Goal: Information Seeking & Learning: Stay updated

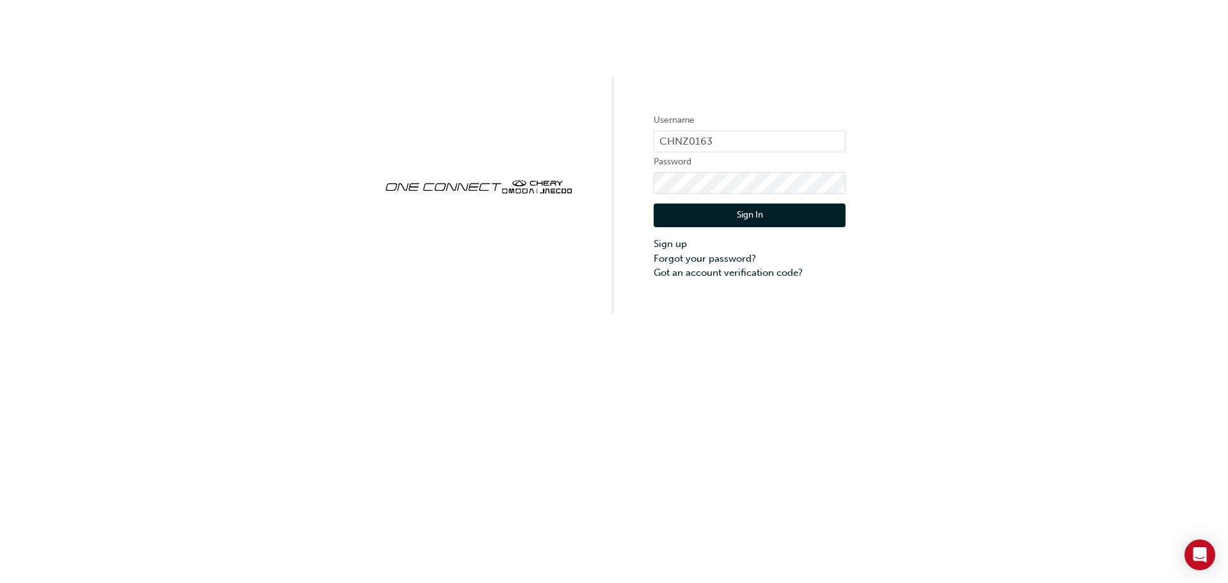
click at [769, 217] on button "Sign In" at bounding box center [750, 215] width 192 height 24
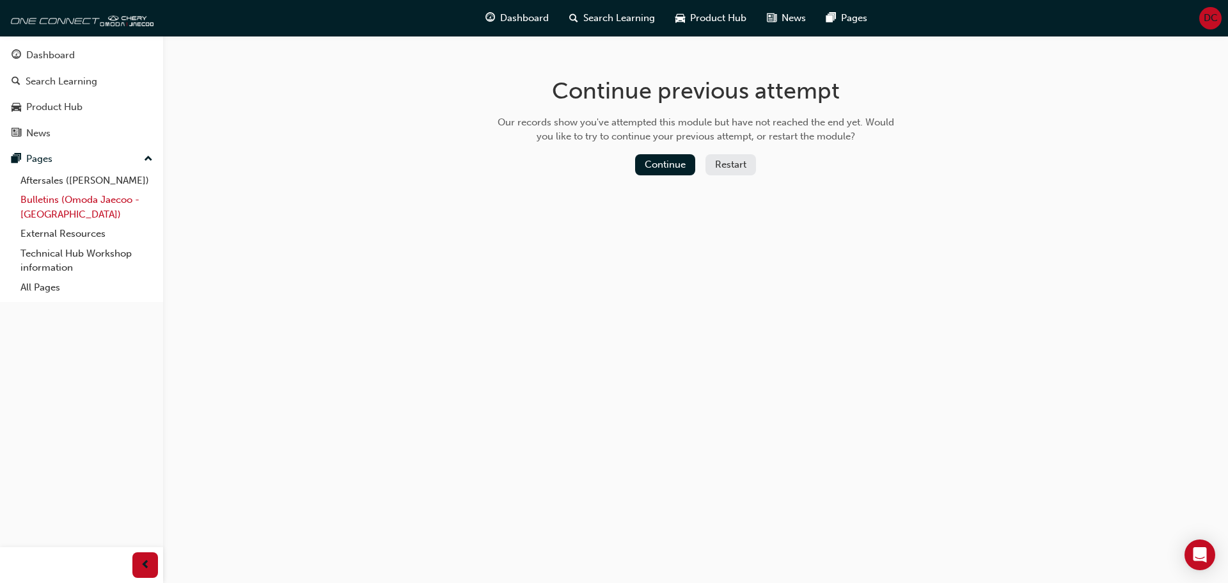
click at [64, 200] on link "Bulletins (Omoda Jaecoo - [GEOGRAPHIC_DATA])" at bounding box center [86, 207] width 143 height 34
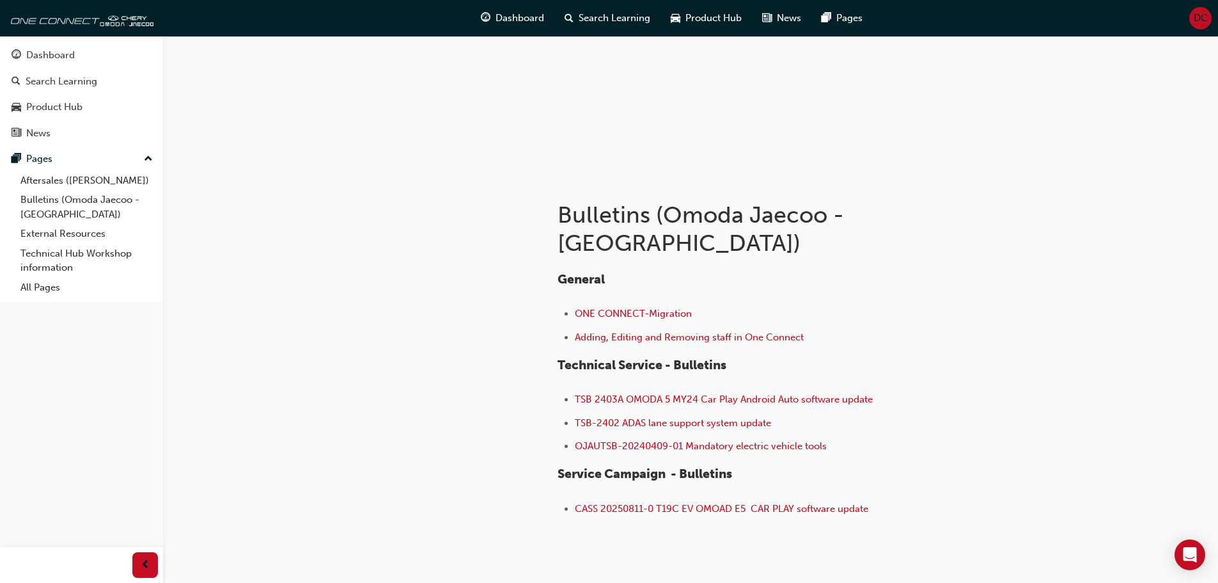
scroll to position [148, 0]
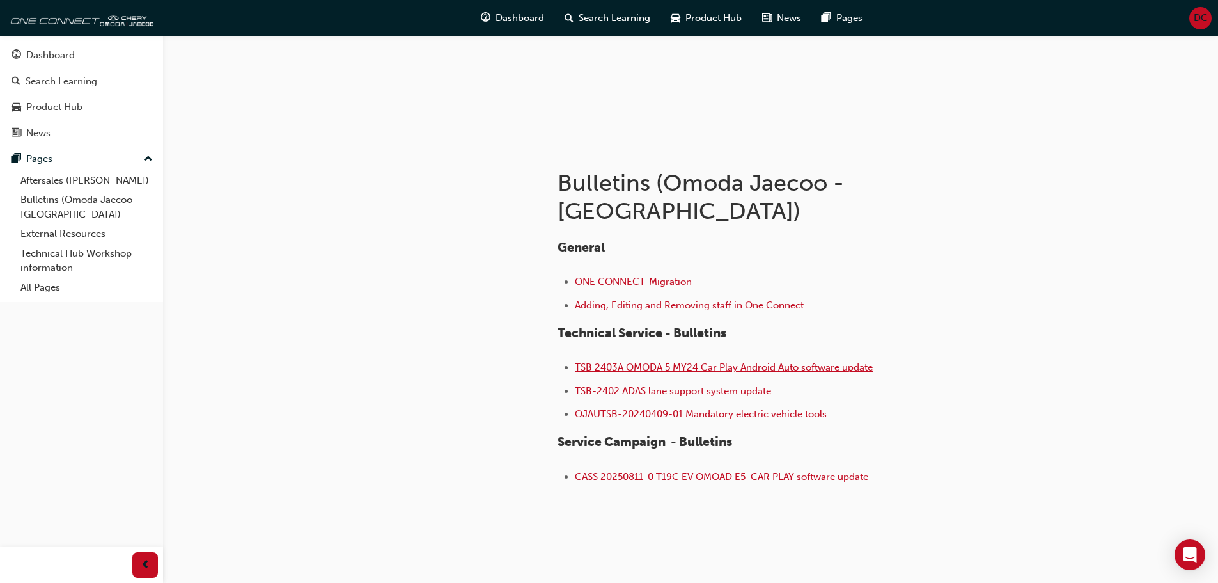
click at [741, 361] on span "TSB 2403A OMODA 5 MY24 Car Play Android Auto software update" at bounding box center [724, 367] width 298 height 12
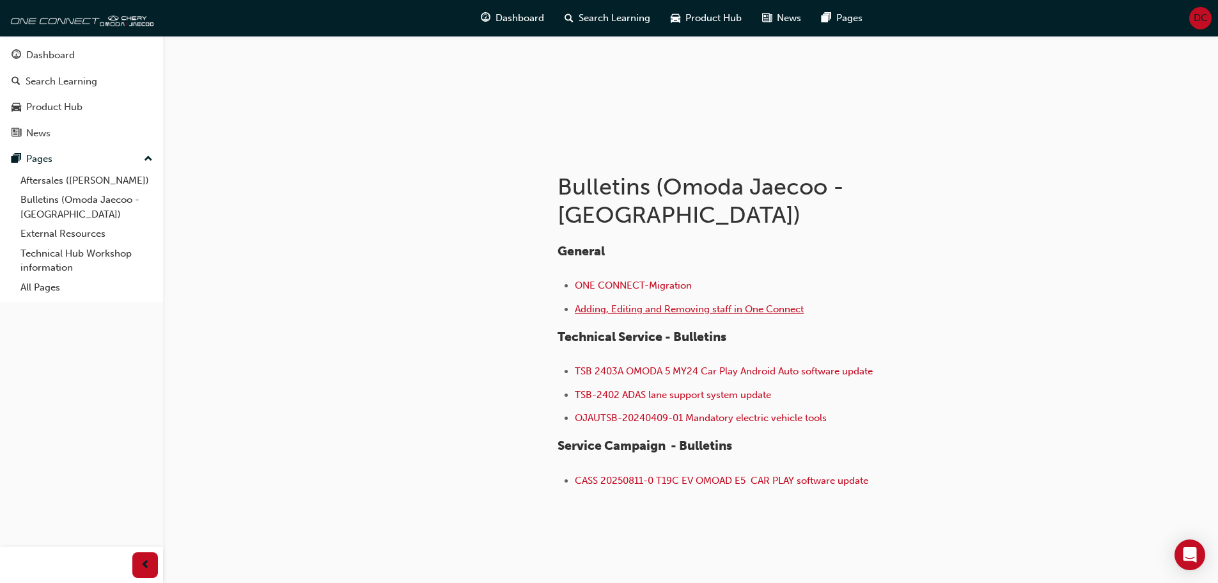
scroll to position [148, 0]
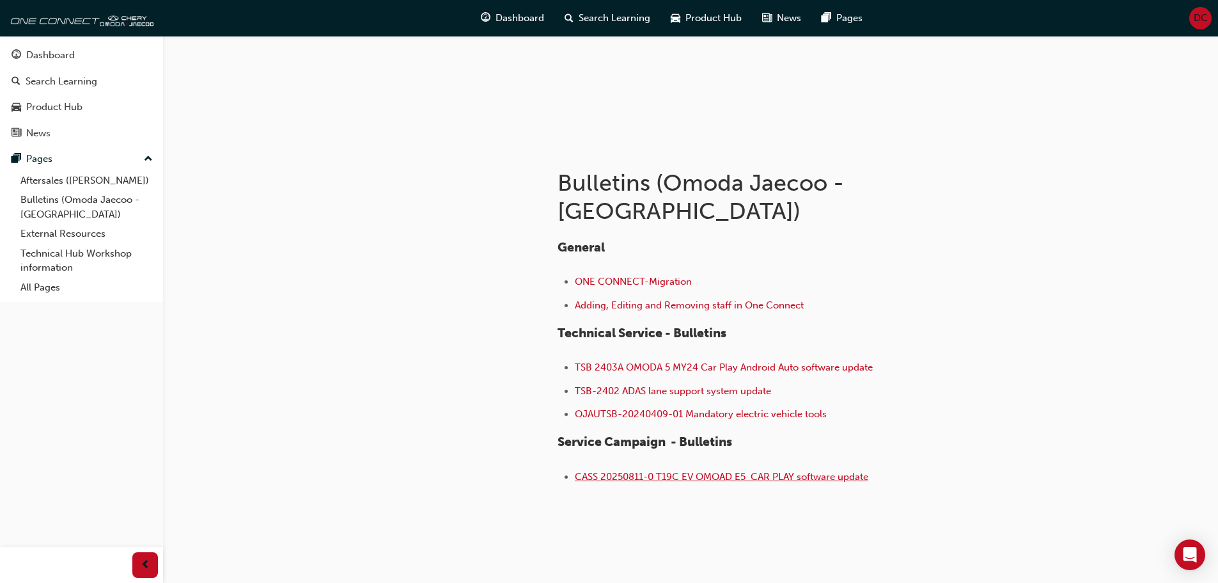
click at [700, 471] on span "CASS 20250811-0 T19C EV OMOAD E5 CAR PLAY software update" at bounding box center [722, 477] width 294 height 12
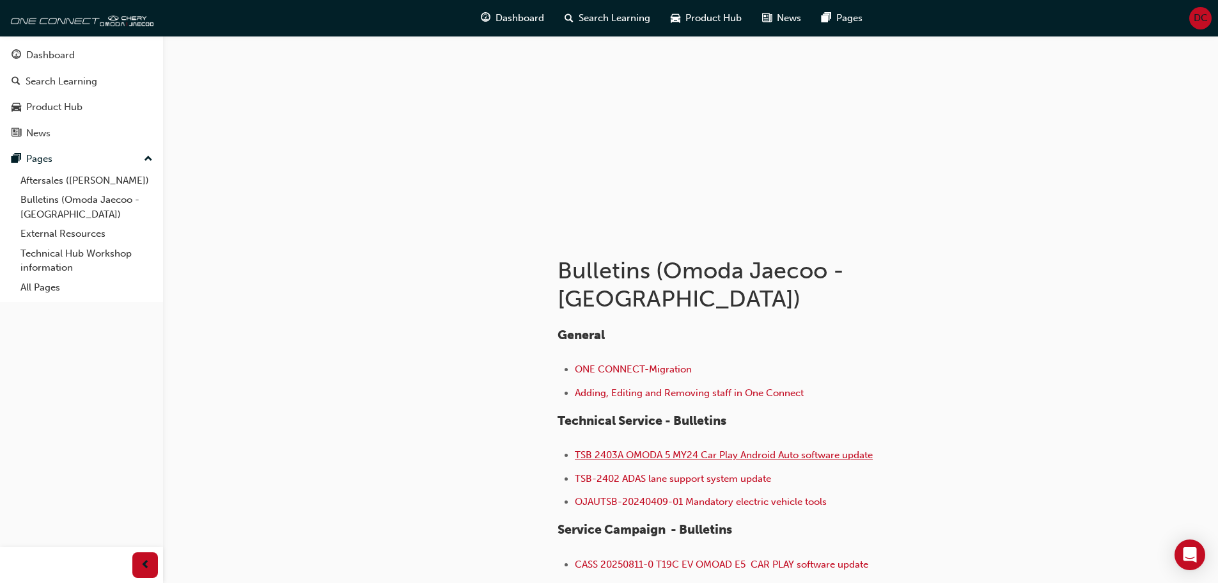
scroll to position [64, 0]
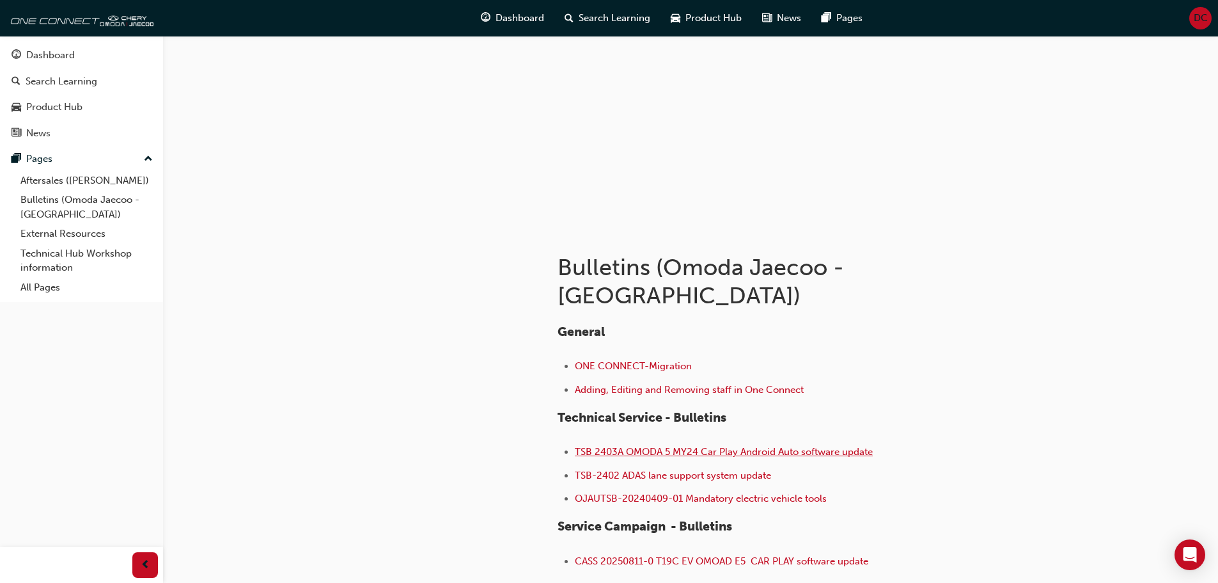
click at [718, 446] on span "TSB 2403A OMODA 5 MY24 Car Play Android Auto software update" at bounding box center [724, 452] width 298 height 12
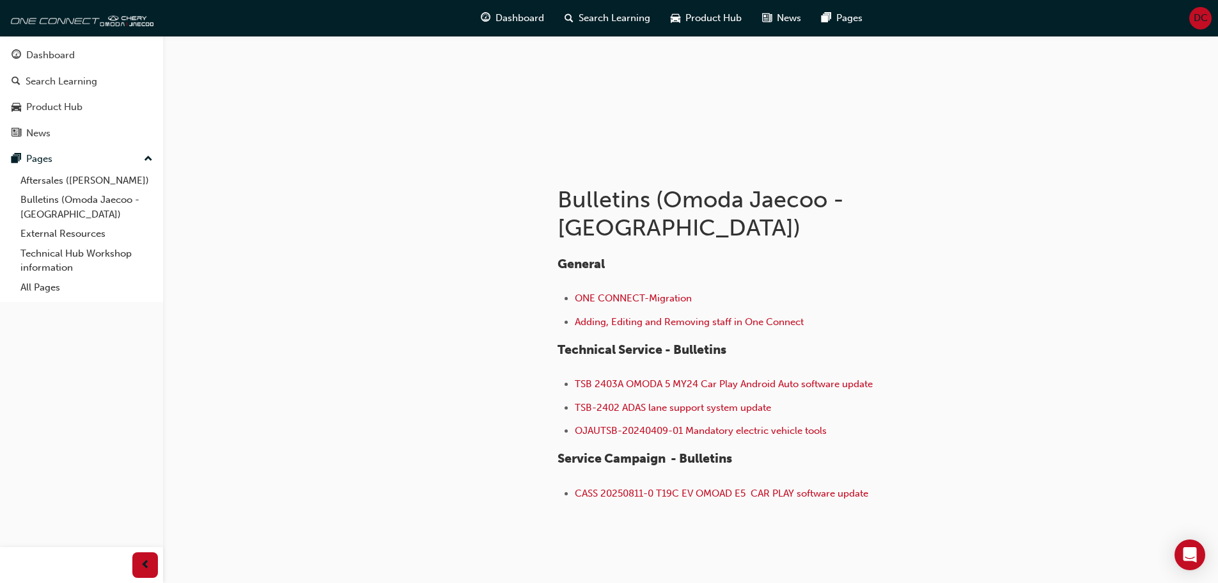
scroll to position [148, 0]
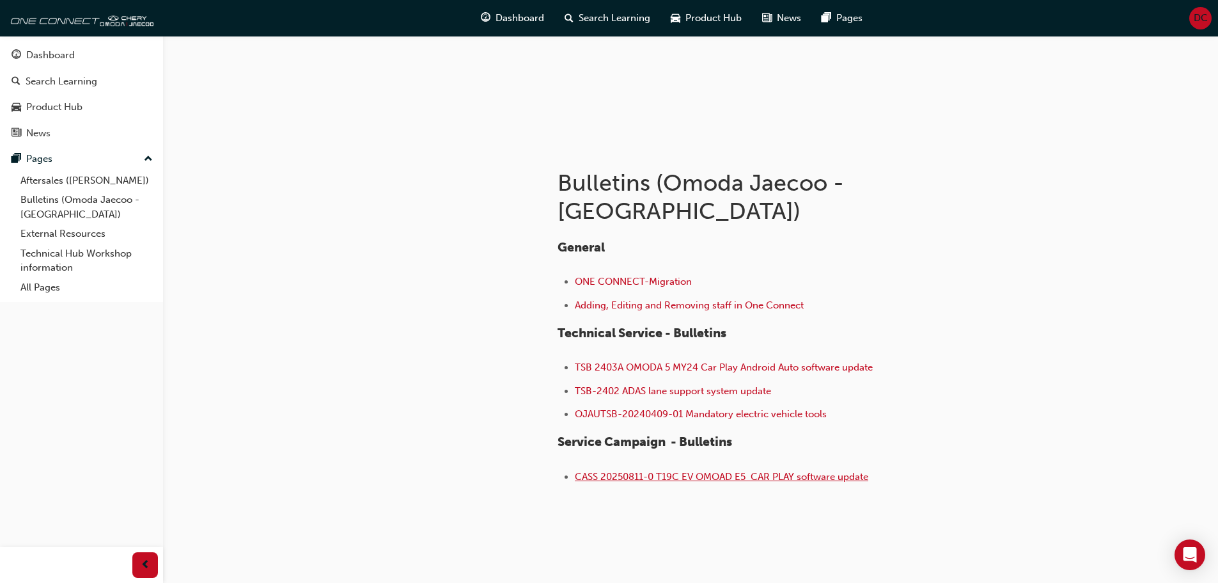
click at [689, 471] on span "CASS 20250811-0 T19C EV OMOAD E5 CAR PLAY software update" at bounding box center [722, 477] width 294 height 12
